Goal: Information Seeking & Learning: Learn about a topic

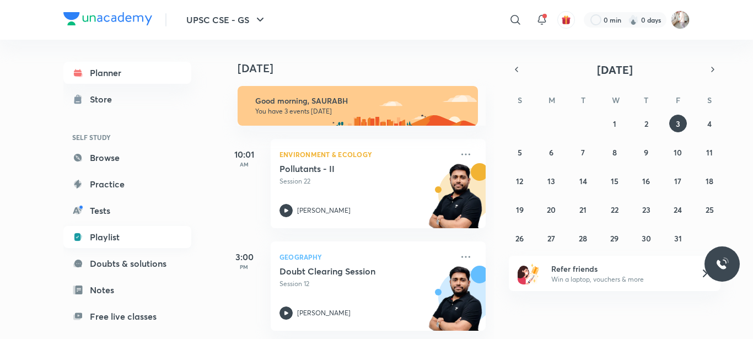
click at [91, 235] on link "Playlist" at bounding box center [127, 237] width 128 height 22
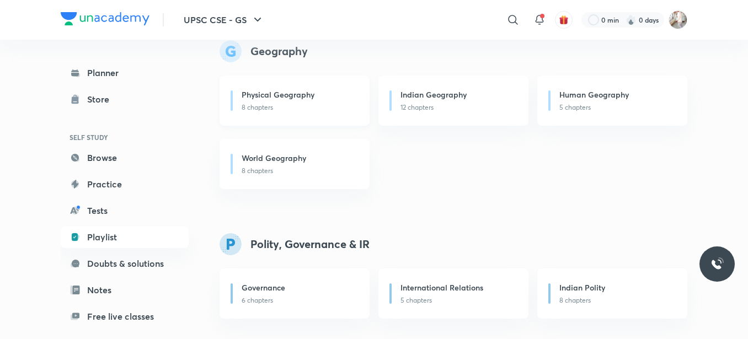
scroll to position [699, 0]
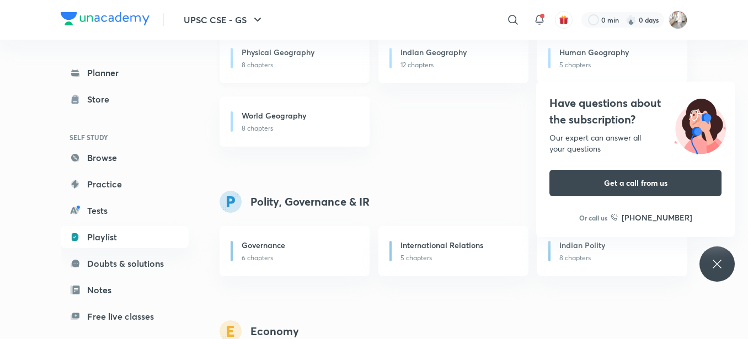
click at [318, 54] on div "Physical Geography" at bounding box center [299, 53] width 115 height 14
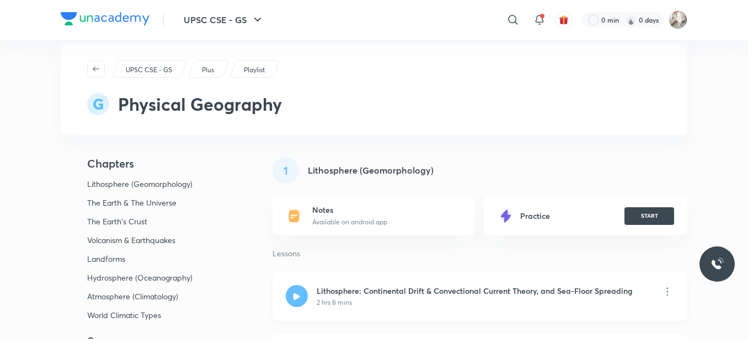
scroll to position [110, 0]
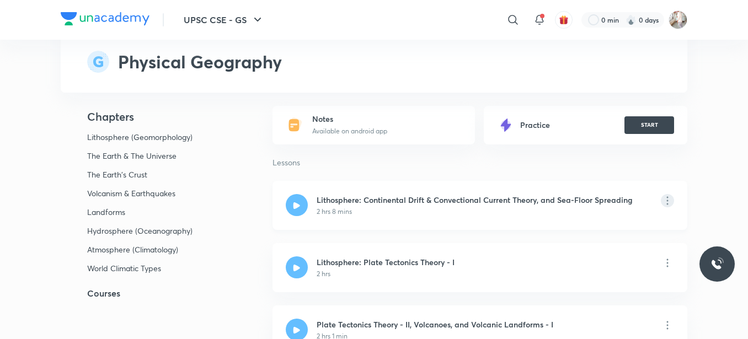
click at [665, 203] on icon at bounding box center [667, 200] width 13 height 13
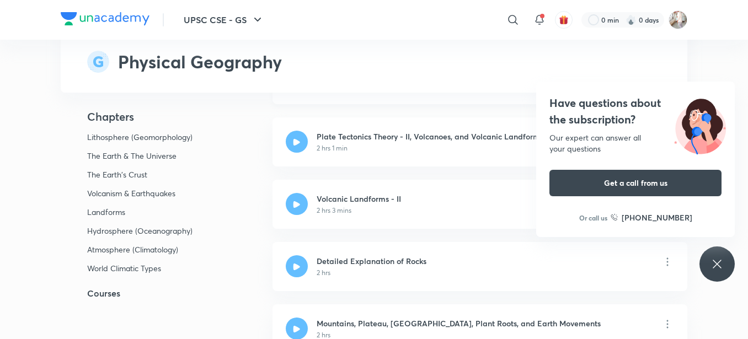
scroll to position [349, 0]
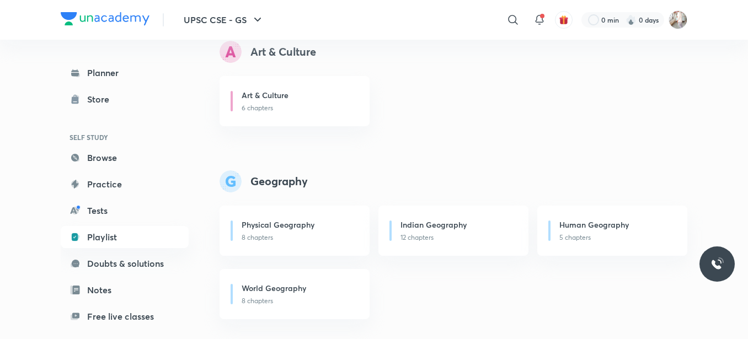
scroll to position [551, 0]
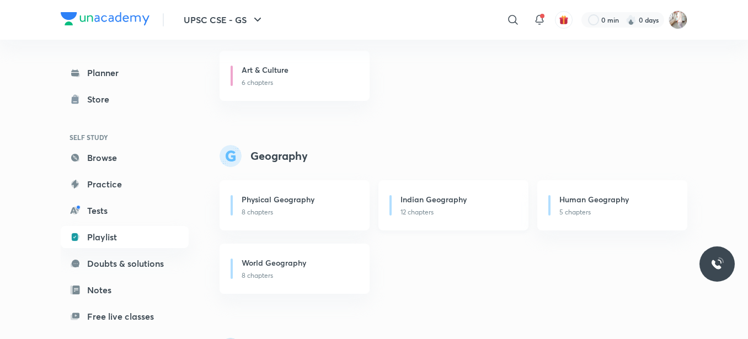
click at [425, 210] on p "12 chapters" at bounding box center [457, 212] width 115 height 10
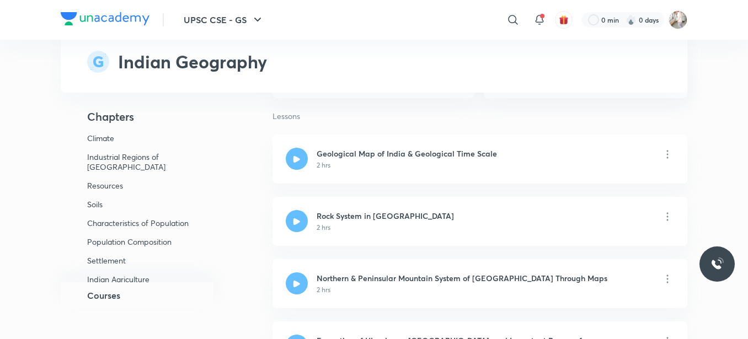
scroll to position [827, 0]
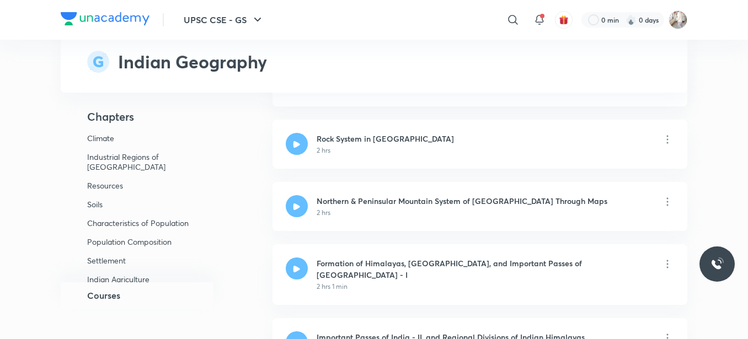
click at [103, 296] on h5 "Courses" at bounding box center [103, 295] width 33 height 13
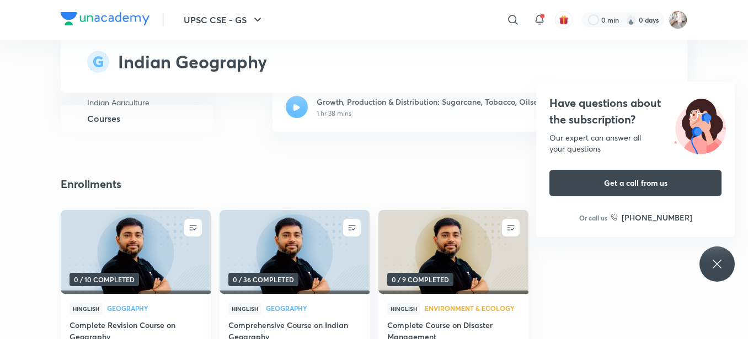
scroll to position [4748, 0]
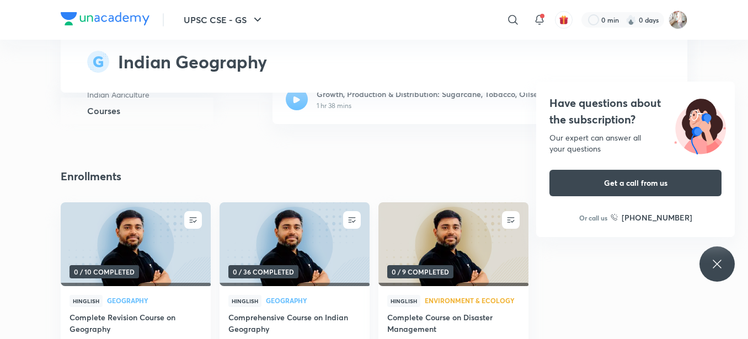
click at [276, 312] on h4 "Comprehensive Course on Indian Geography" at bounding box center [294, 324] width 132 height 25
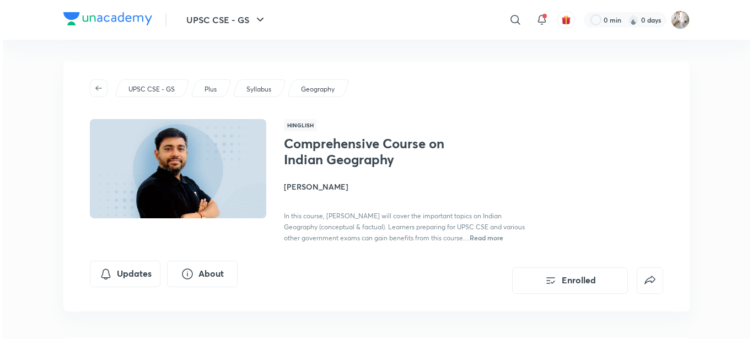
scroll to position [92, 0]
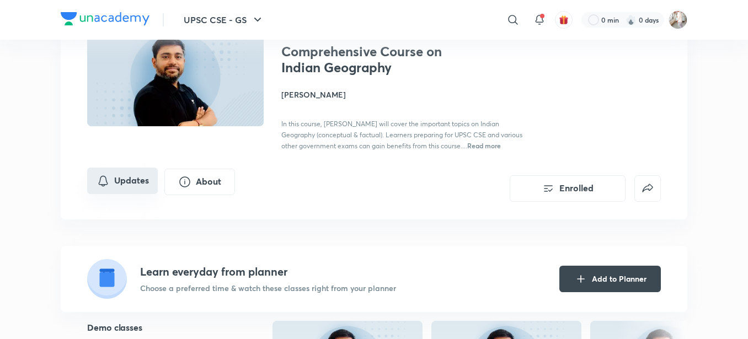
click at [133, 183] on button "Updates" at bounding box center [122, 181] width 71 height 26
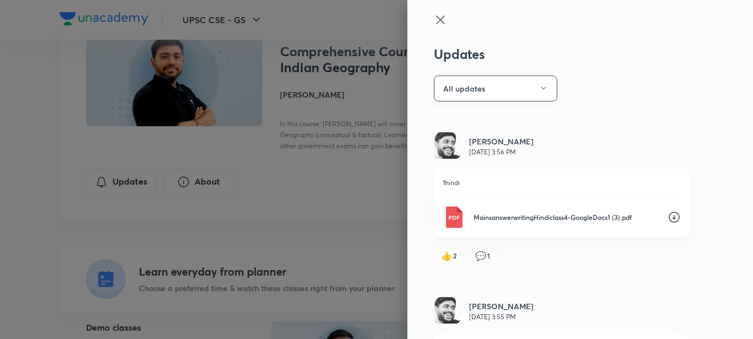
click at [459, 88] on button "All updates" at bounding box center [496, 89] width 124 height 26
click at [459, 185] on span "Attachments" at bounding box center [490, 184] width 114 height 12
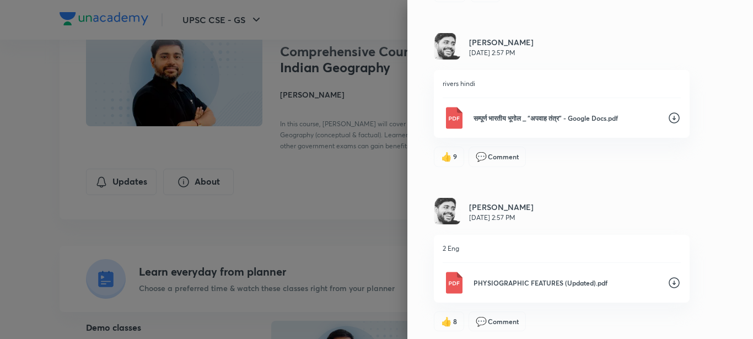
scroll to position [1977, 0]
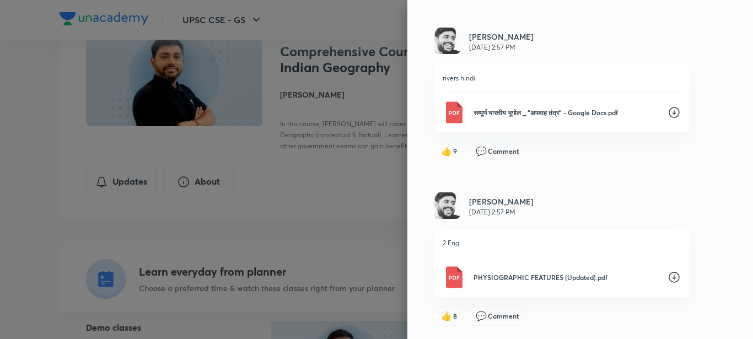
click at [668, 278] on icon at bounding box center [674, 277] width 13 height 13
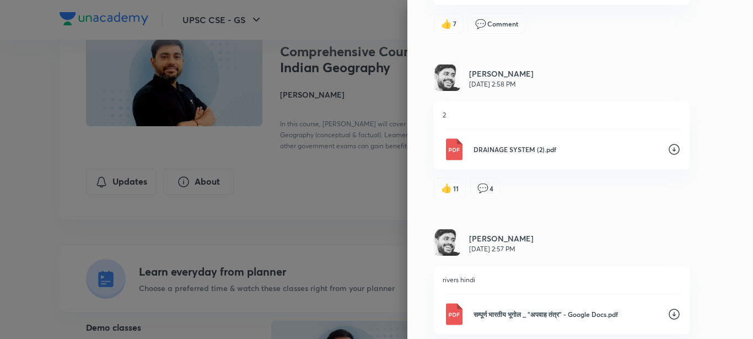
scroll to position [1775, 0]
click at [668, 148] on icon at bounding box center [674, 149] width 13 height 13
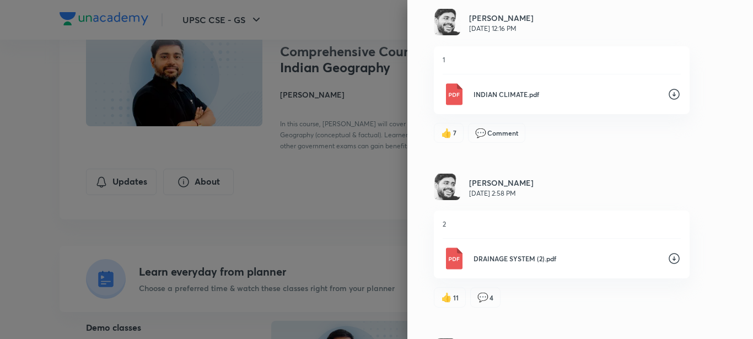
scroll to position [1664, 0]
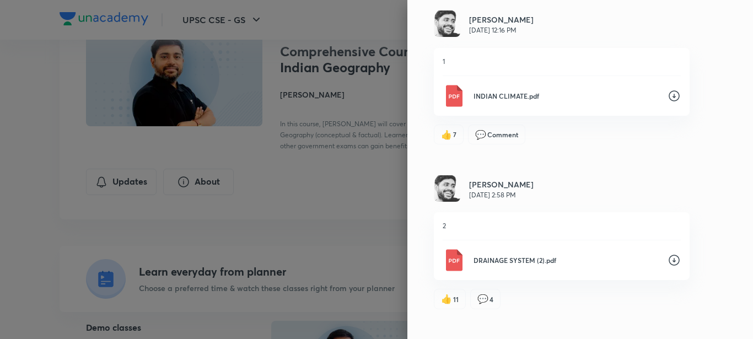
click at [668, 95] on icon at bounding box center [674, 95] width 13 height 13
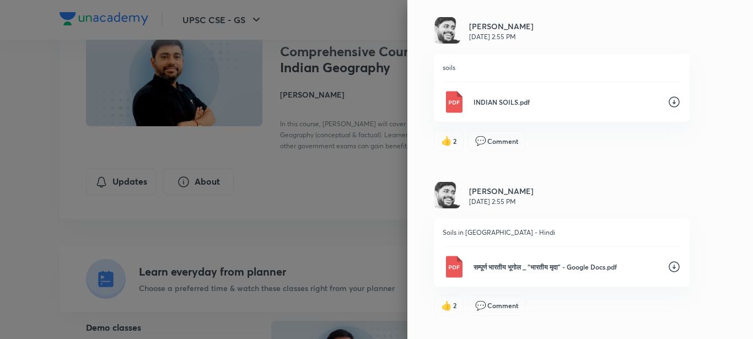
scroll to position [984, 0]
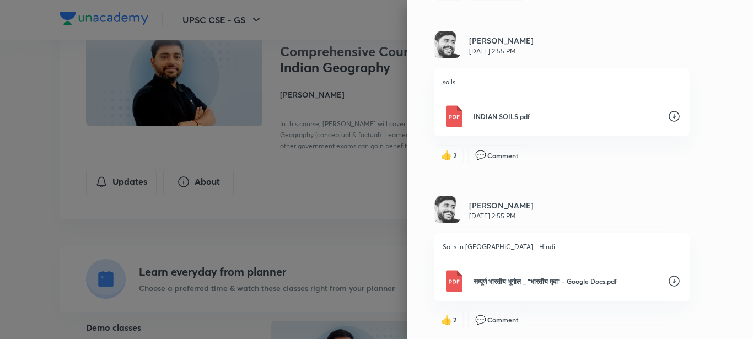
click at [668, 116] on icon at bounding box center [674, 116] width 13 height 13
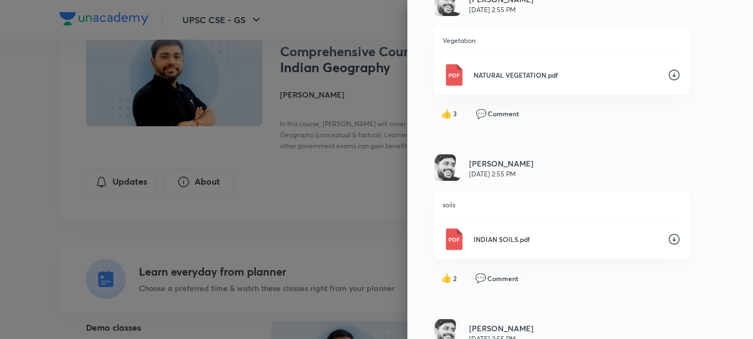
scroll to position [856, 0]
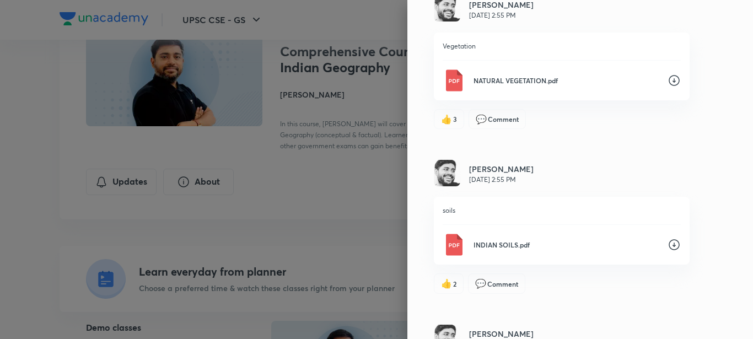
click at [668, 81] on icon at bounding box center [674, 80] width 13 height 13
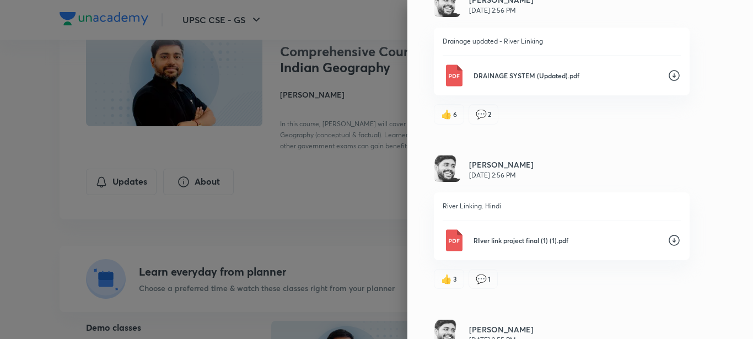
scroll to position [488, 0]
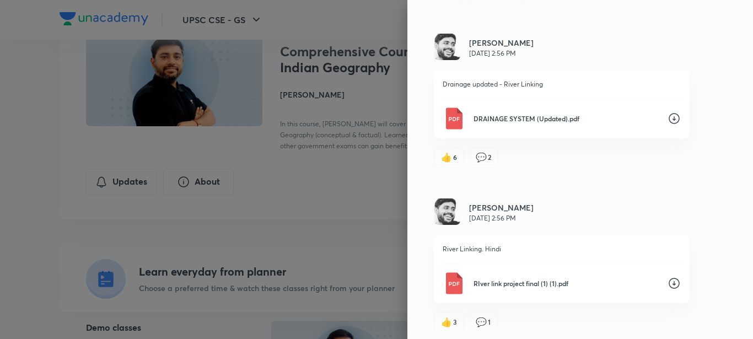
click at [668, 117] on icon at bounding box center [674, 118] width 13 height 13
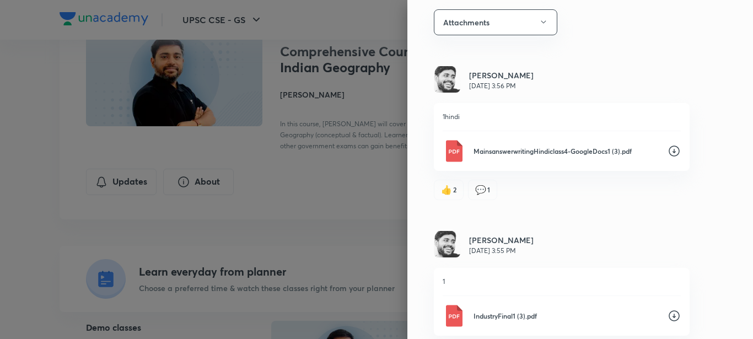
scroll to position [65, 0]
click at [668, 318] on icon at bounding box center [674, 316] width 13 height 13
click at [668, 152] on icon at bounding box center [674, 152] width 13 height 13
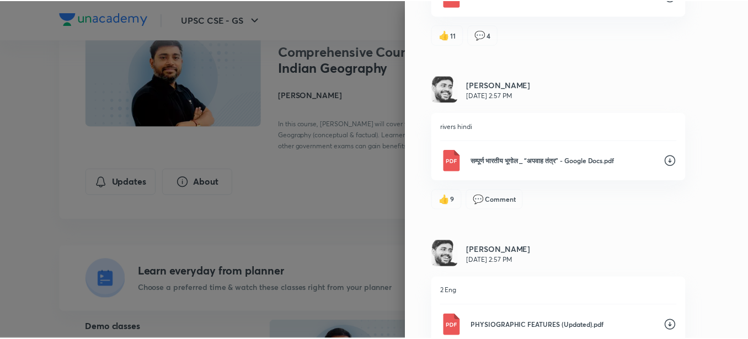
scroll to position [1977, 0]
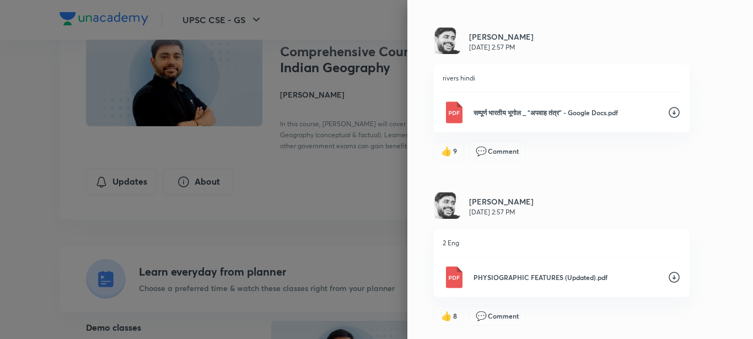
click at [328, 30] on div at bounding box center [376, 169] width 753 height 339
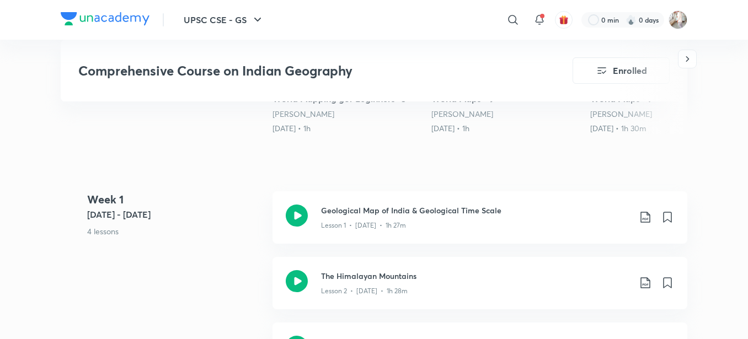
scroll to position [533, 0]
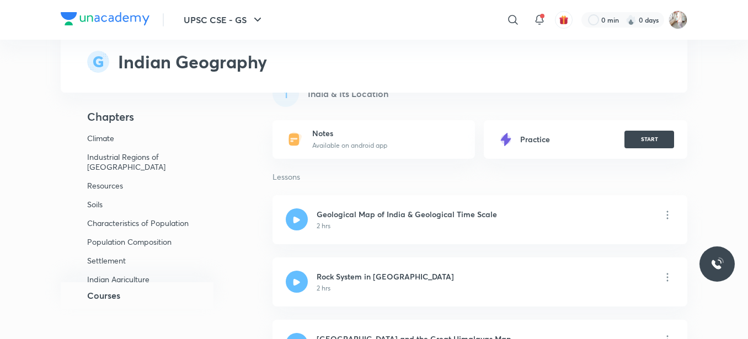
scroll to position [110, 0]
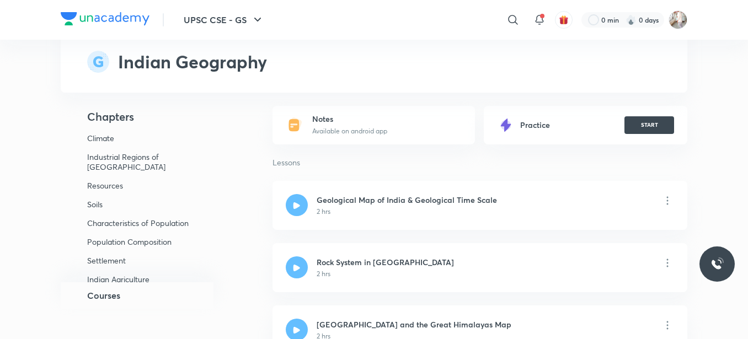
click at [113, 296] on h5 "Courses" at bounding box center [103, 295] width 33 height 13
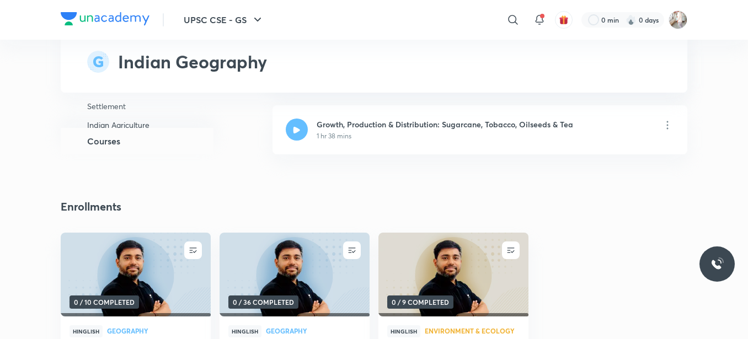
scroll to position [4748, 0]
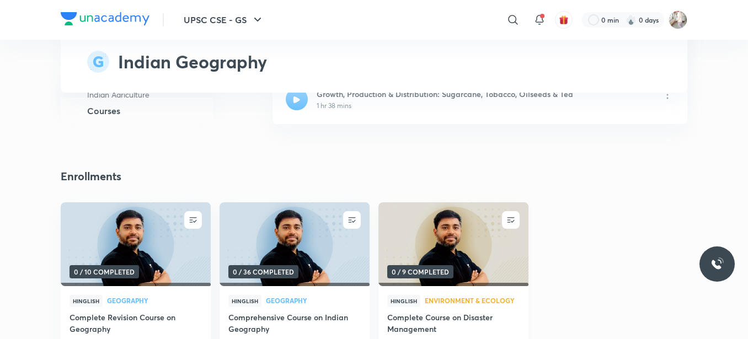
click at [438, 312] on h4 "Complete Course on Disaster Management" at bounding box center [453, 324] width 132 height 25
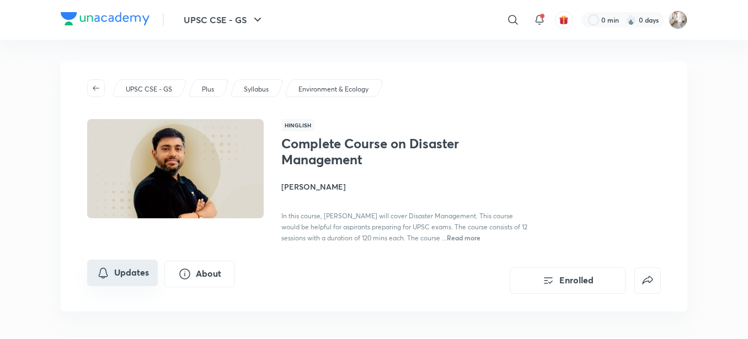
click at [121, 270] on button "Updates" at bounding box center [122, 273] width 71 height 26
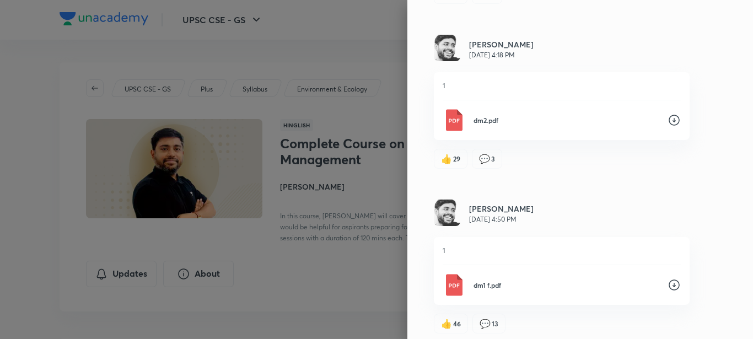
scroll to position [435, 0]
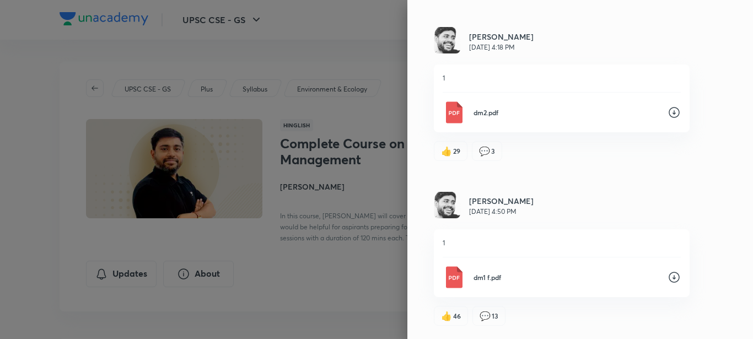
click at [668, 277] on icon at bounding box center [674, 277] width 13 height 13
click at [737, 137] on div "Updates All updates [PERSON_NAME] [DATE] 4:19 PM 4 dm4.pdf 👍 27 💬 3 [PERSON_NAM…" at bounding box center [581, 169] width 346 height 339
click at [668, 111] on icon at bounding box center [674, 112] width 13 height 13
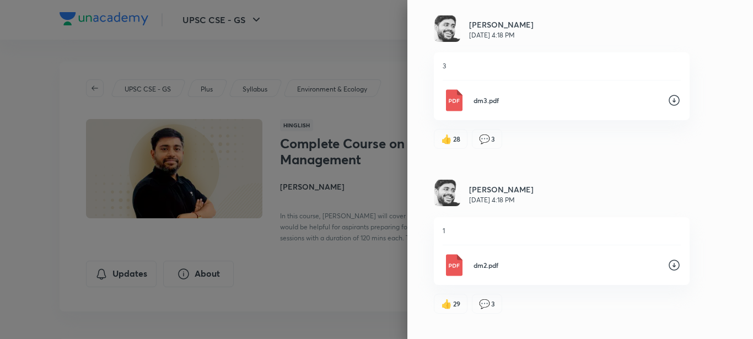
scroll to position [269, 0]
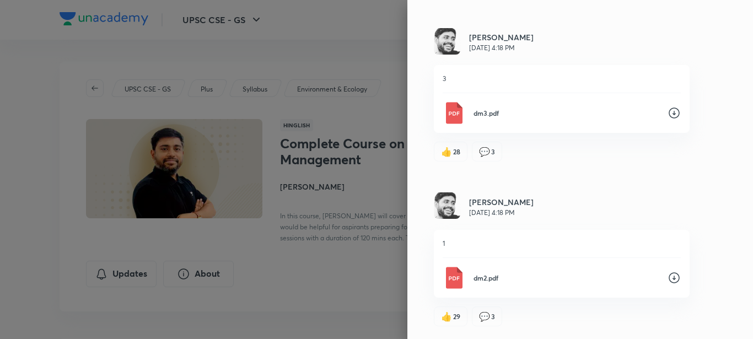
click at [667, 105] on div "dm3.pdf" at bounding box center [562, 113] width 238 height 22
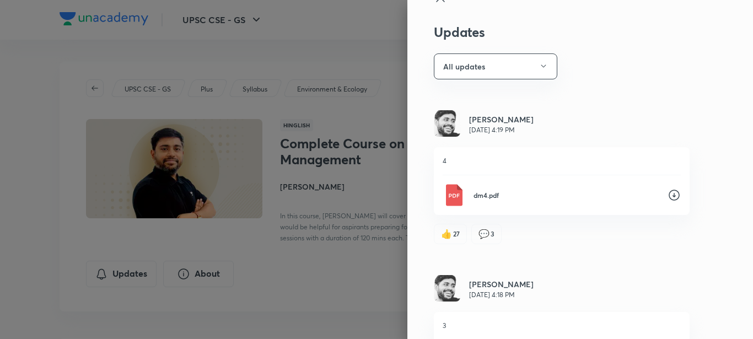
scroll to position [12, 0]
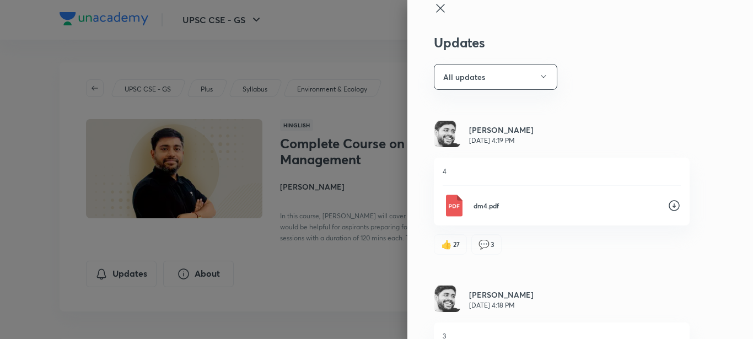
click at [724, 188] on div "Updates All updates [PERSON_NAME] [DATE] 4:19 PM 4 dm4.pdf 👍 27 💬 3 [PERSON_NAM…" at bounding box center [581, 169] width 346 height 339
click at [668, 205] on icon at bounding box center [674, 205] width 13 height 13
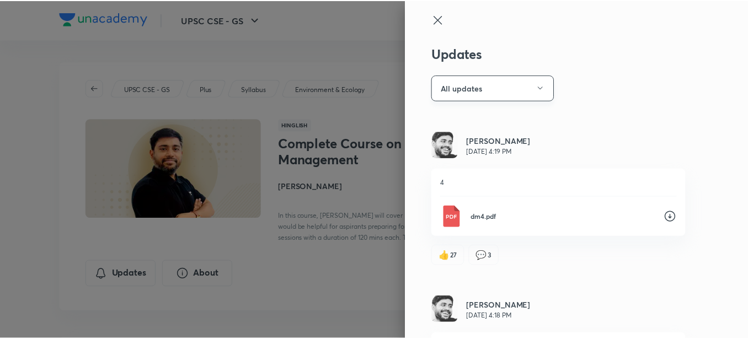
scroll to position [0, 0]
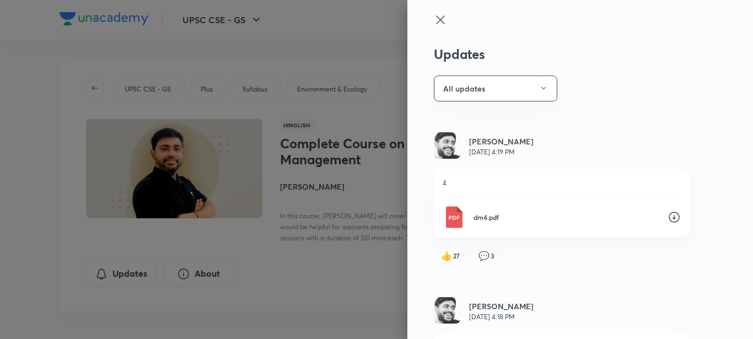
click at [436, 21] on icon at bounding box center [440, 19] width 8 height 8
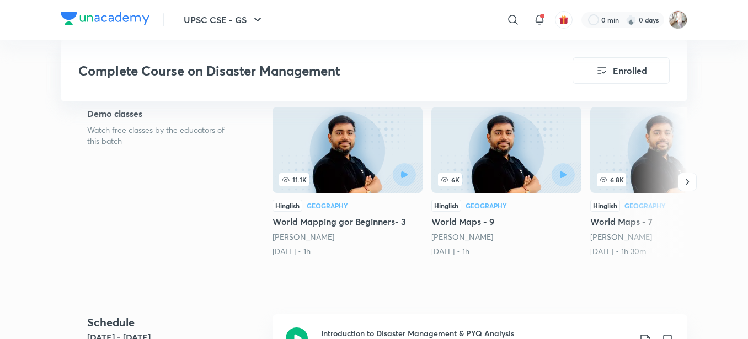
scroll to position [313, 0]
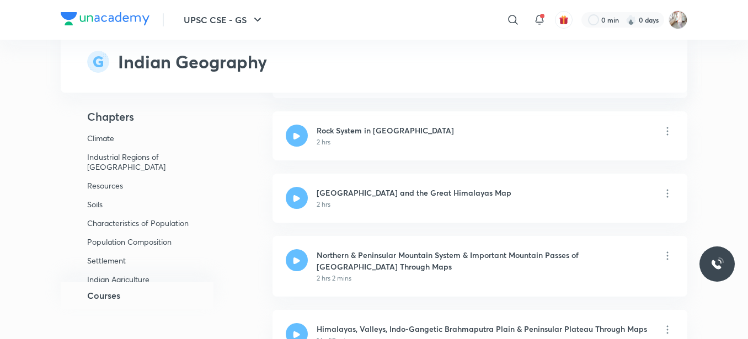
scroll to position [276, 0]
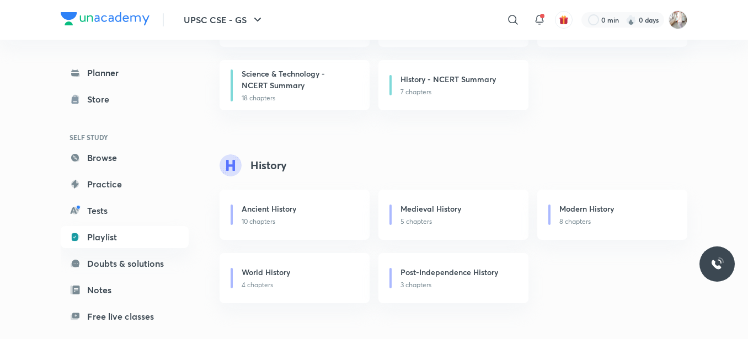
scroll to position [239, 0]
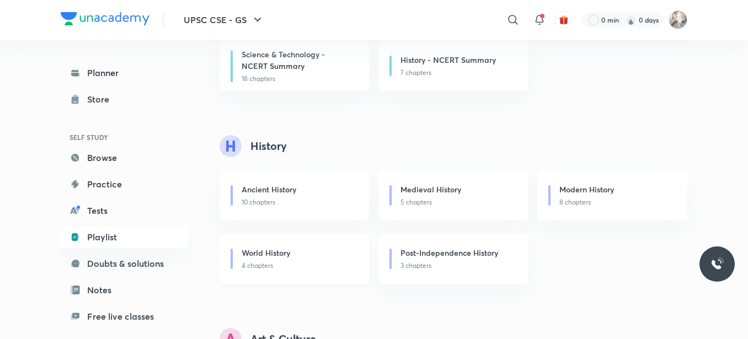
click at [314, 254] on div "World History" at bounding box center [299, 254] width 115 height 14
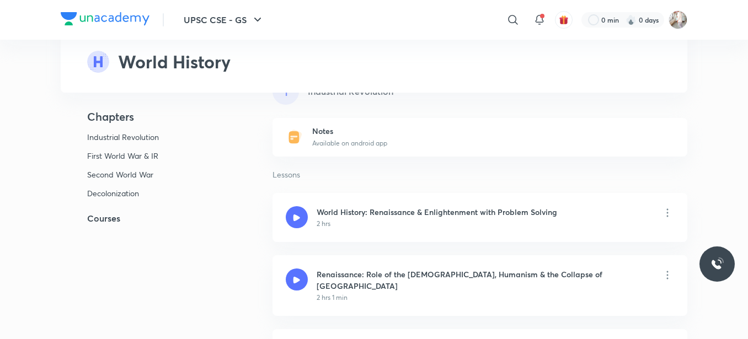
scroll to position [129, 0]
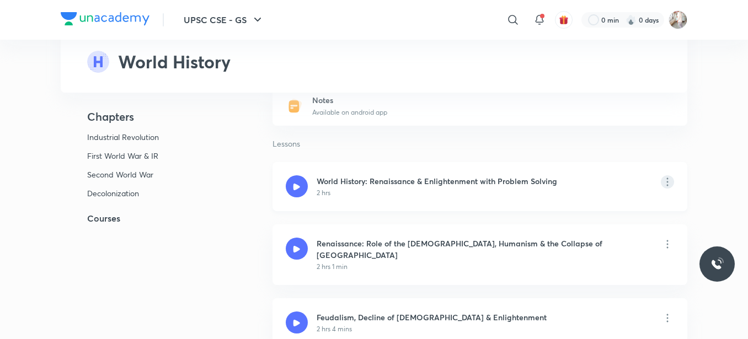
click at [671, 179] on icon at bounding box center [667, 181] width 13 height 13
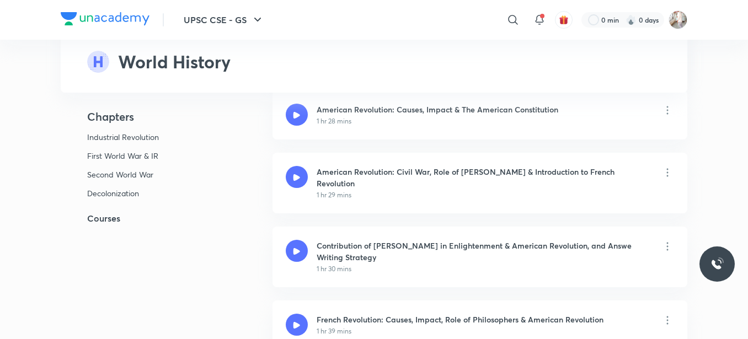
scroll to position [607, 0]
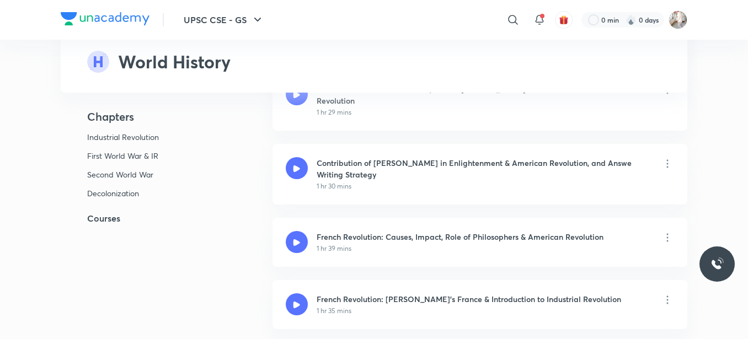
click at [92, 218] on h5 "Courses" at bounding box center [149, 218] width 176 height 13
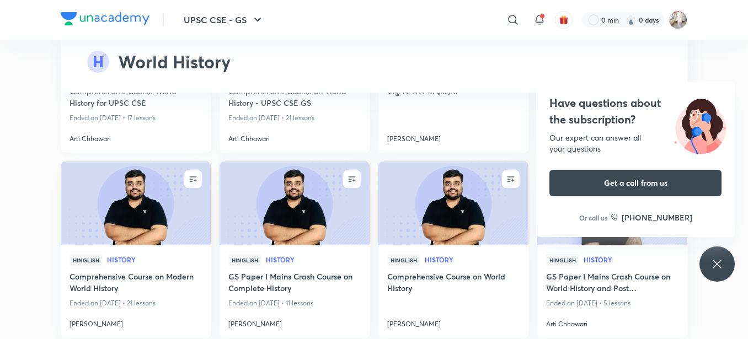
scroll to position [1981, 0]
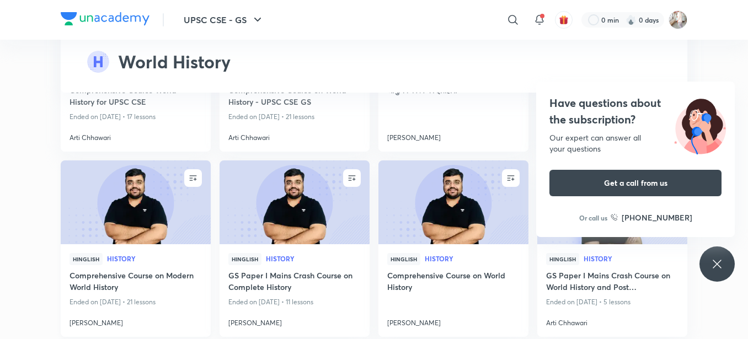
click at [108, 270] on h4 "Comprehensive Course on Modern World History" at bounding box center [135, 282] width 132 height 25
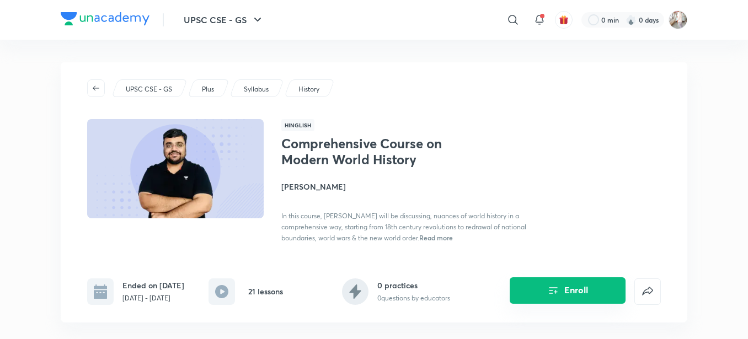
click at [590, 291] on button "Enroll" at bounding box center [568, 290] width 116 height 26
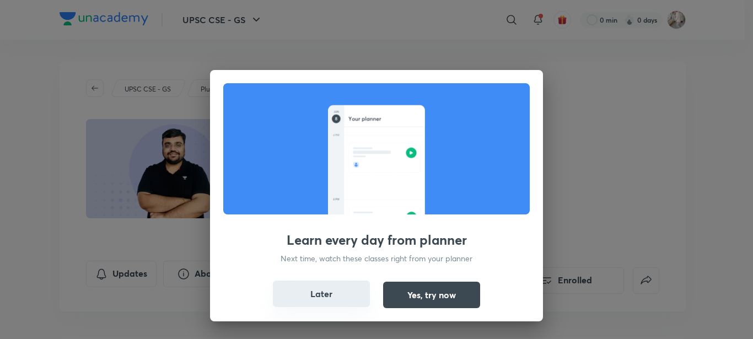
click at [323, 294] on button "Later" at bounding box center [321, 294] width 97 height 26
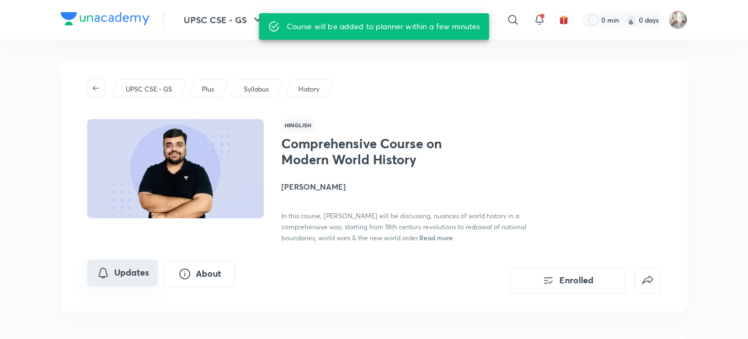
click at [103, 267] on icon "Updates" at bounding box center [103, 272] width 13 height 13
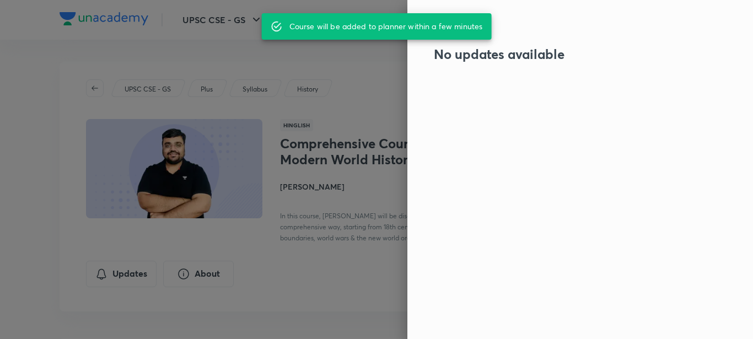
click at [35, 173] on div at bounding box center [376, 169] width 753 height 339
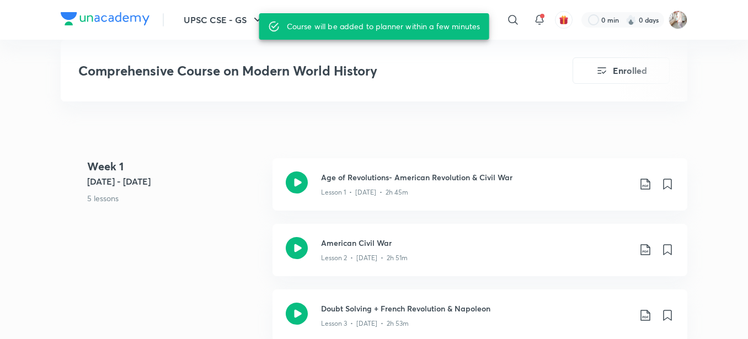
scroll to position [478, 0]
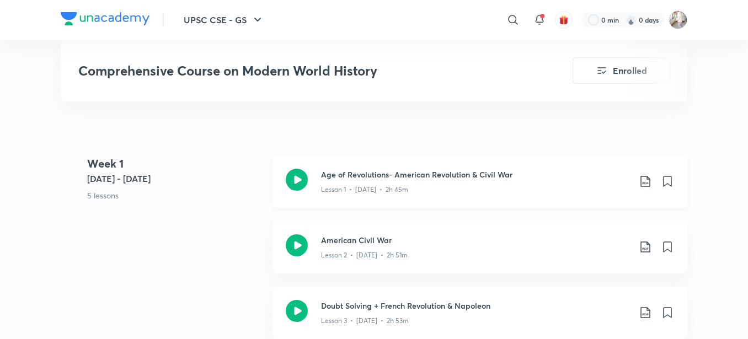
click at [642, 179] on icon at bounding box center [645, 181] width 13 height 13
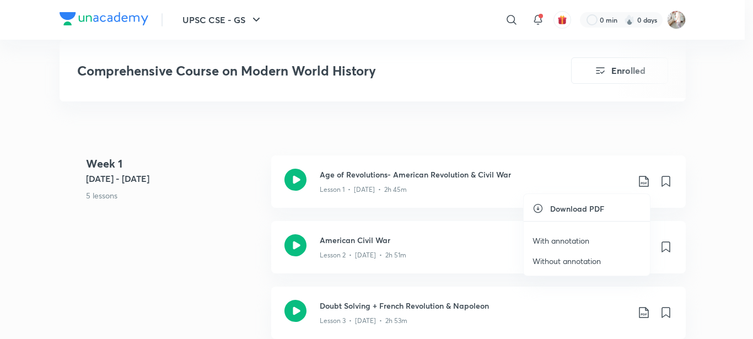
click at [561, 240] on p "With annotation" at bounding box center [561, 241] width 57 height 12
